Goal: Information Seeking & Learning: Check status

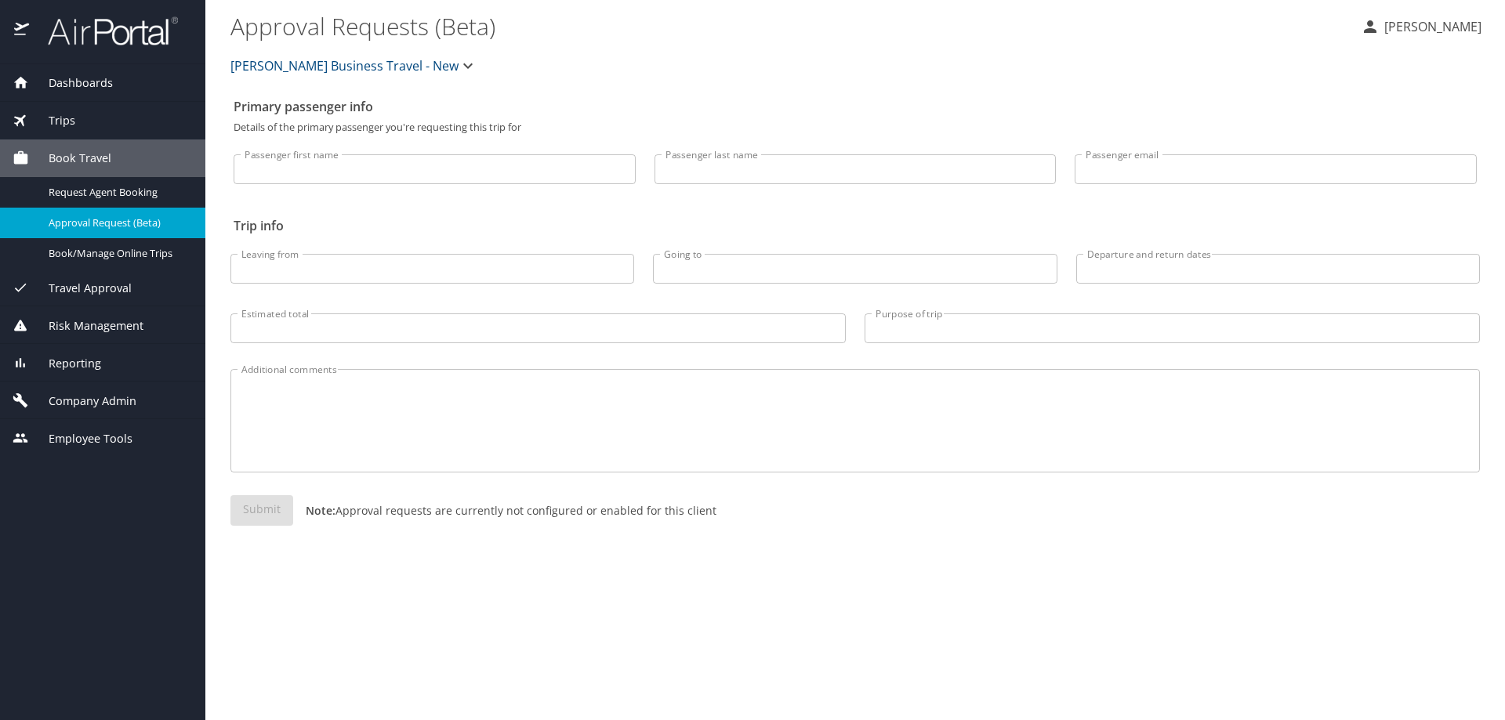
click at [137, 372] on div "Reporting" at bounding box center [103, 363] width 180 height 17
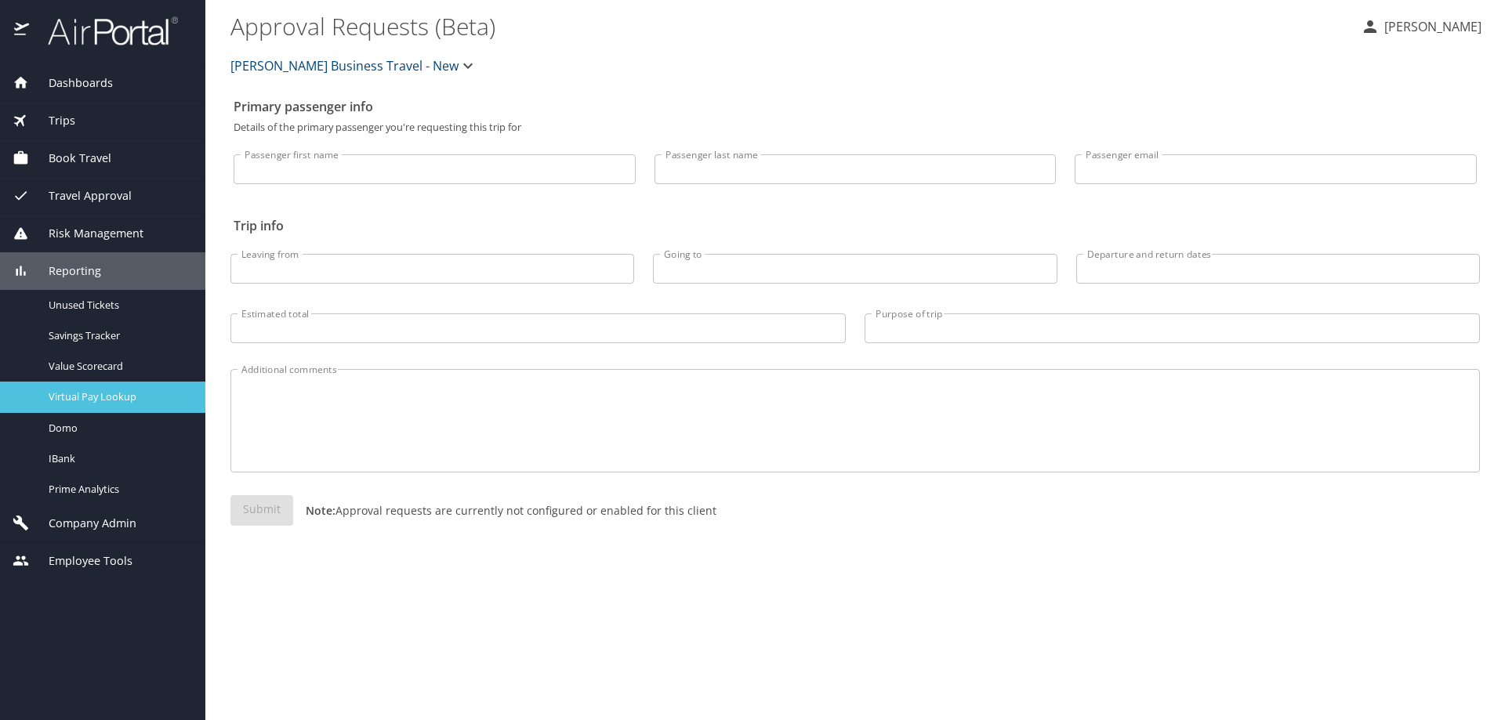
click at [139, 401] on span "Virtual Pay Lookup" at bounding box center [118, 397] width 138 height 15
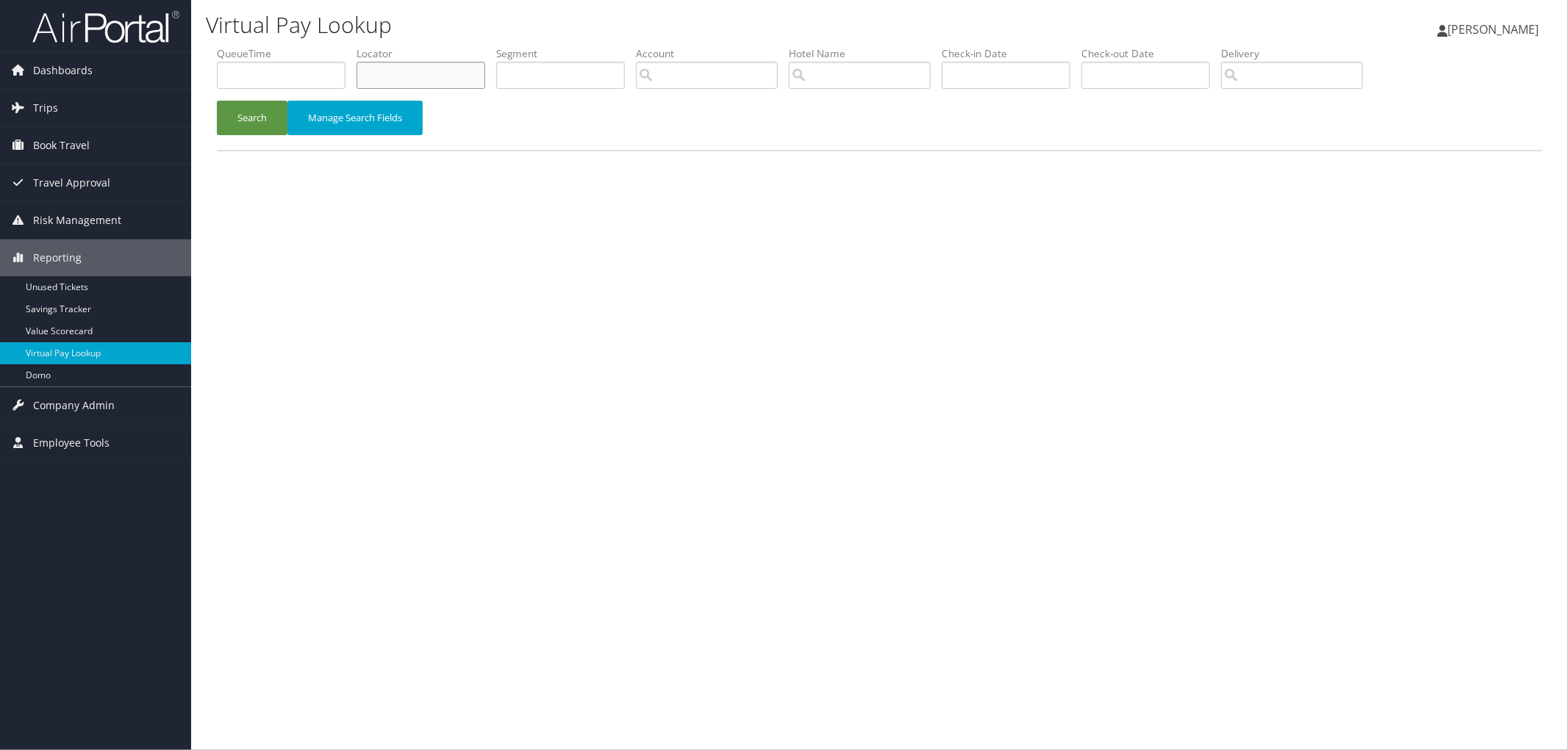
click at [400, 73] on input "text" at bounding box center [420, 75] width 128 height 27
paste input "D71FJF"
type input "D71FJF"
click at [255, 112] on button "Search" at bounding box center [251, 117] width 70 height 35
